Goal: Task Accomplishment & Management: Complete application form

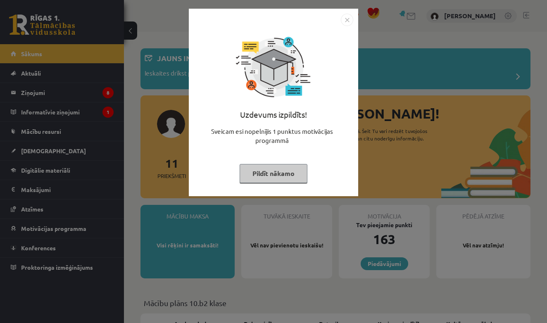
click at [270, 172] on button "Pildīt nākamo" at bounding box center [274, 173] width 68 height 19
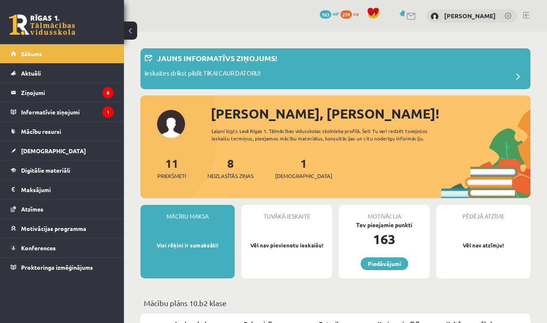
click at [297, 236] on div "Tuvākā ieskaite Vēl nav pievienotu ieskaišu!" at bounding box center [286, 242] width 91 height 74
click at [288, 165] on link "1 Ieskaites" at bounding box center [303, 168] width 57 height 24
click at [288, 169] on link "1 Ieskaites" at bounding box center [303, 168] width 57 height 24
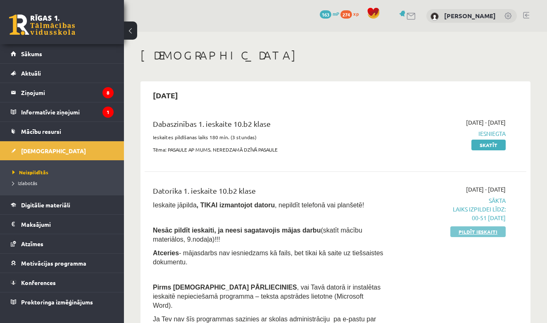
click at [472, 230] on link "Pildīt ieskaiti" at bounding box center [478, 232] width 55 height 11
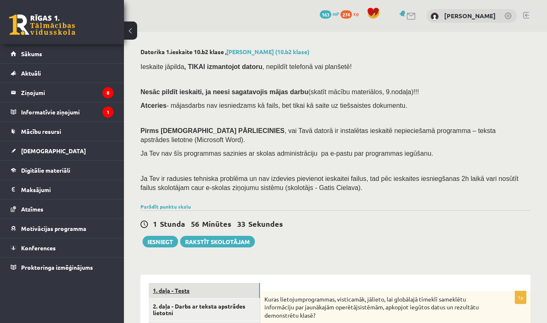
click at [224, 290] on link "1. daļa - Tests" at bounding box center [204, 290] width 111 height 15
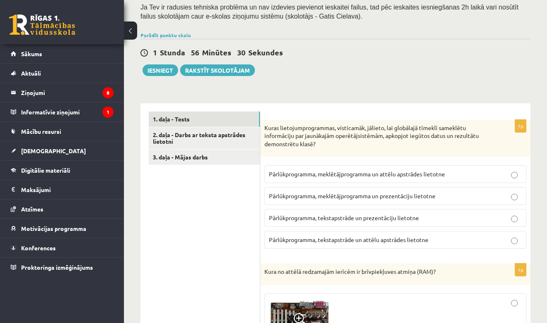
scroll to position [181, 0]
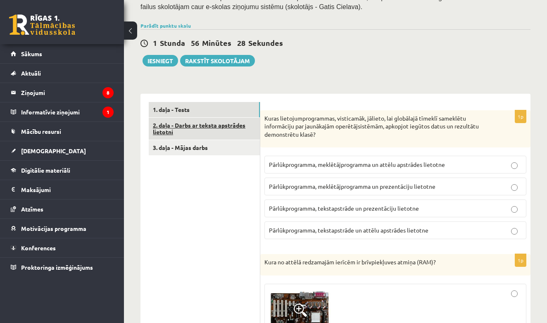
click at [188, 119] on link "2. daļa - Darbs ar teksta apstrādes lietotni" at bounding box center [204, 129] width 111 height 22
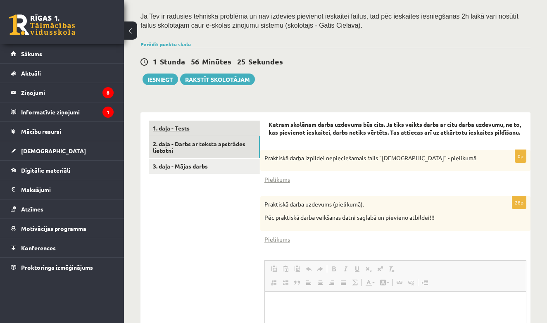
scroll to position [0, 0]
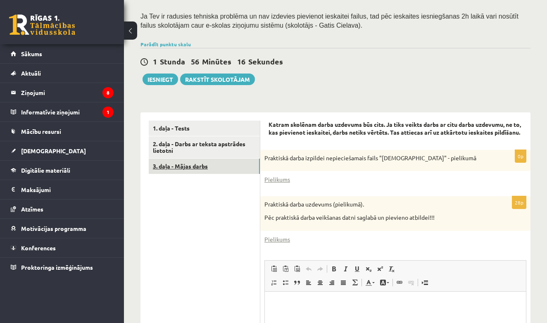
click at [186, 161] on link "3. daļa - Mājas darbs" at bounding box center [204, 166] width 111 height 15
